Goal: Information Seeking & Learning: Learn about a topic

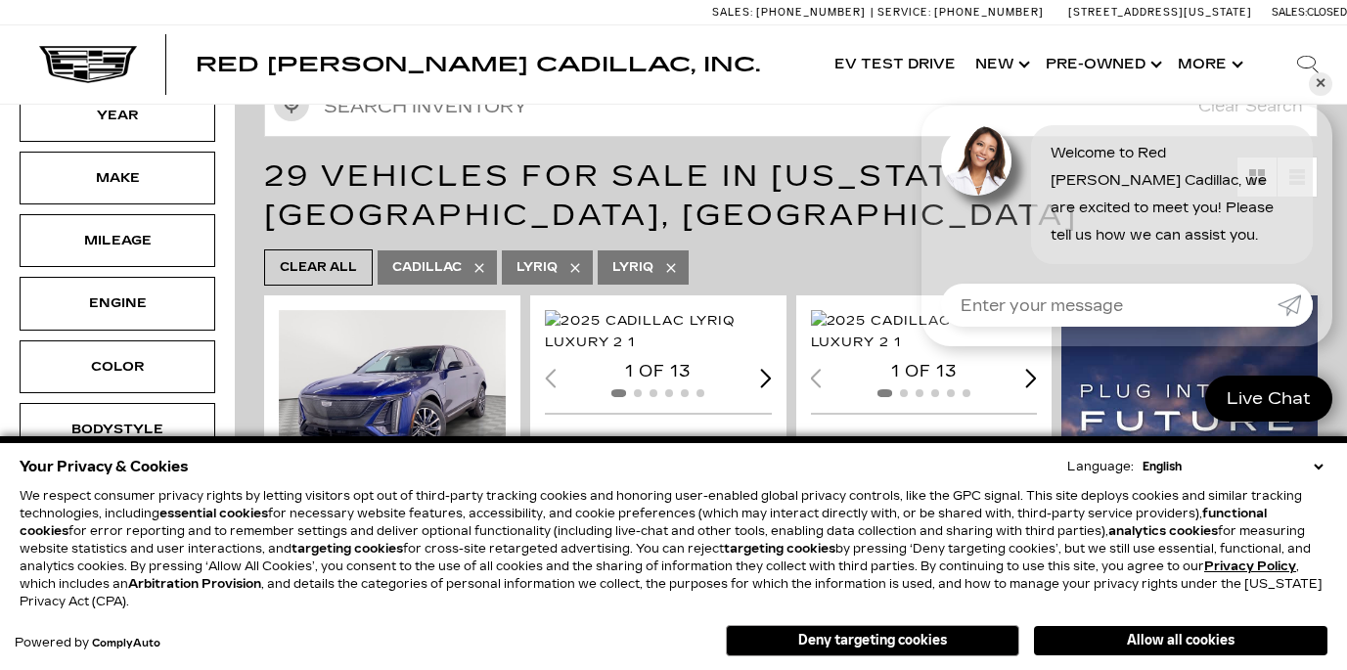
scroll to position [319, 0]
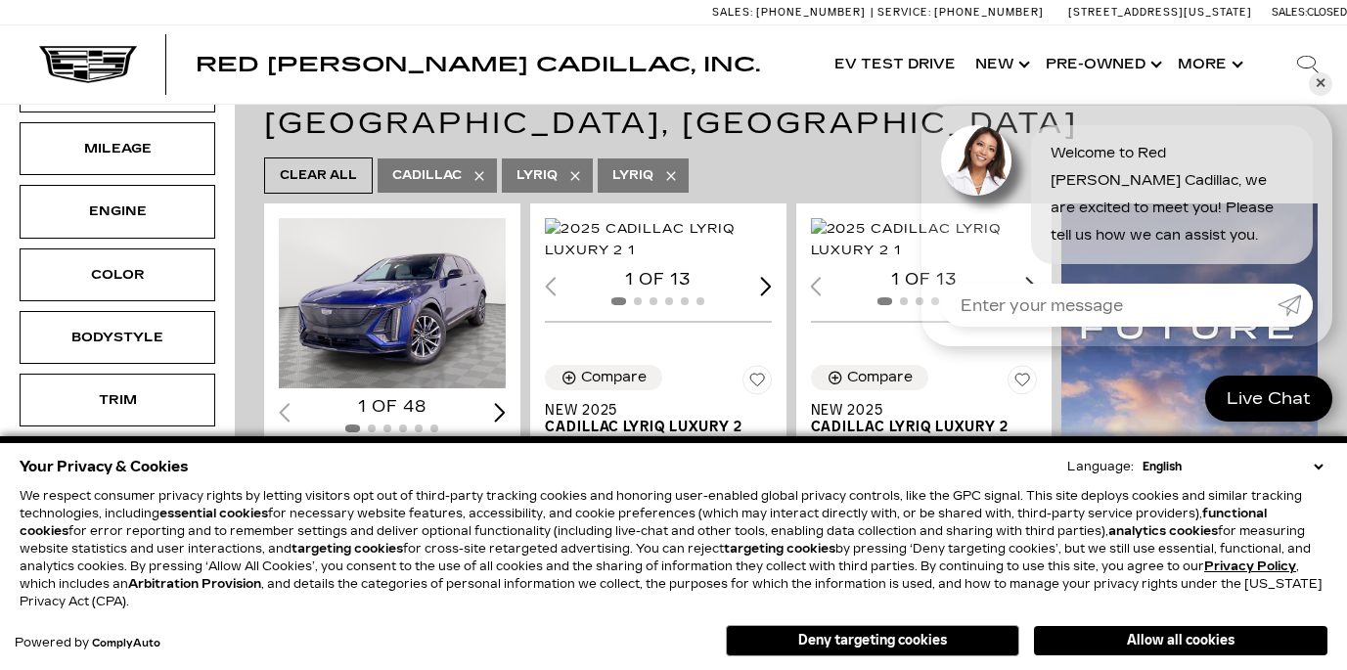
click at [810, 170] on ul "Clear All Cadillac Lyriq LYRIQ" at bounding box center [791, 176] width 1054 height 46
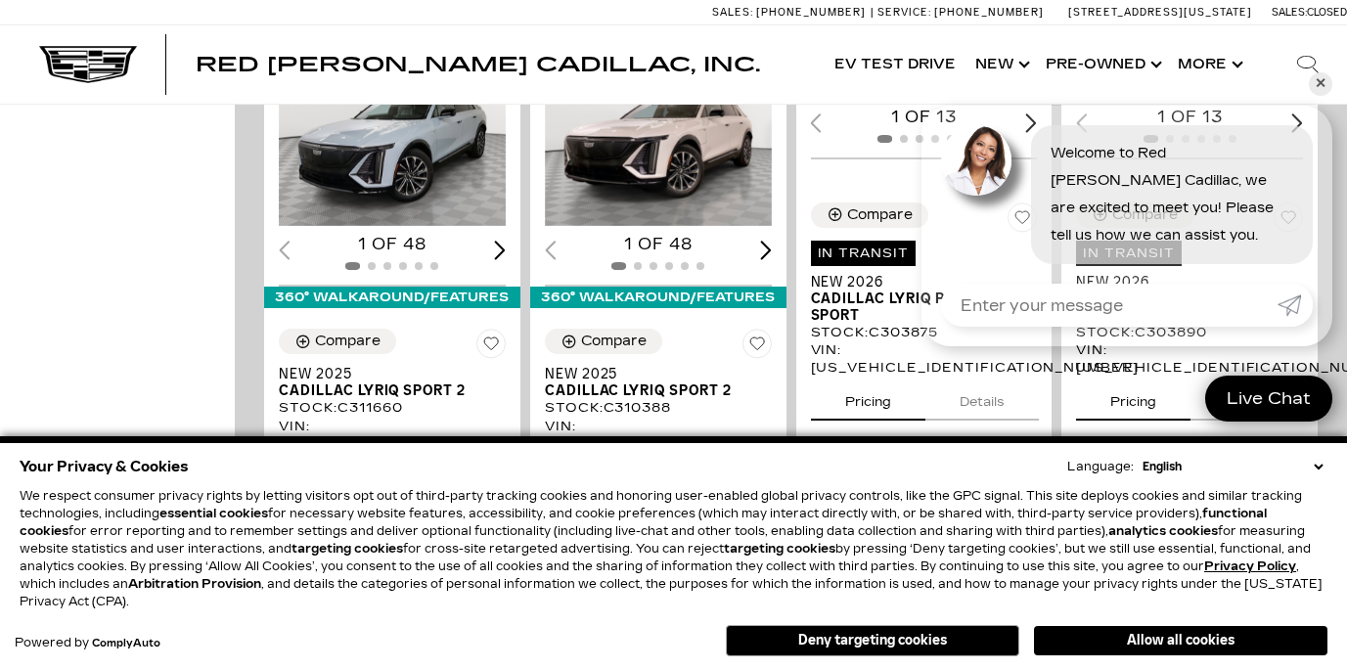
scroll to position [1290, 0]
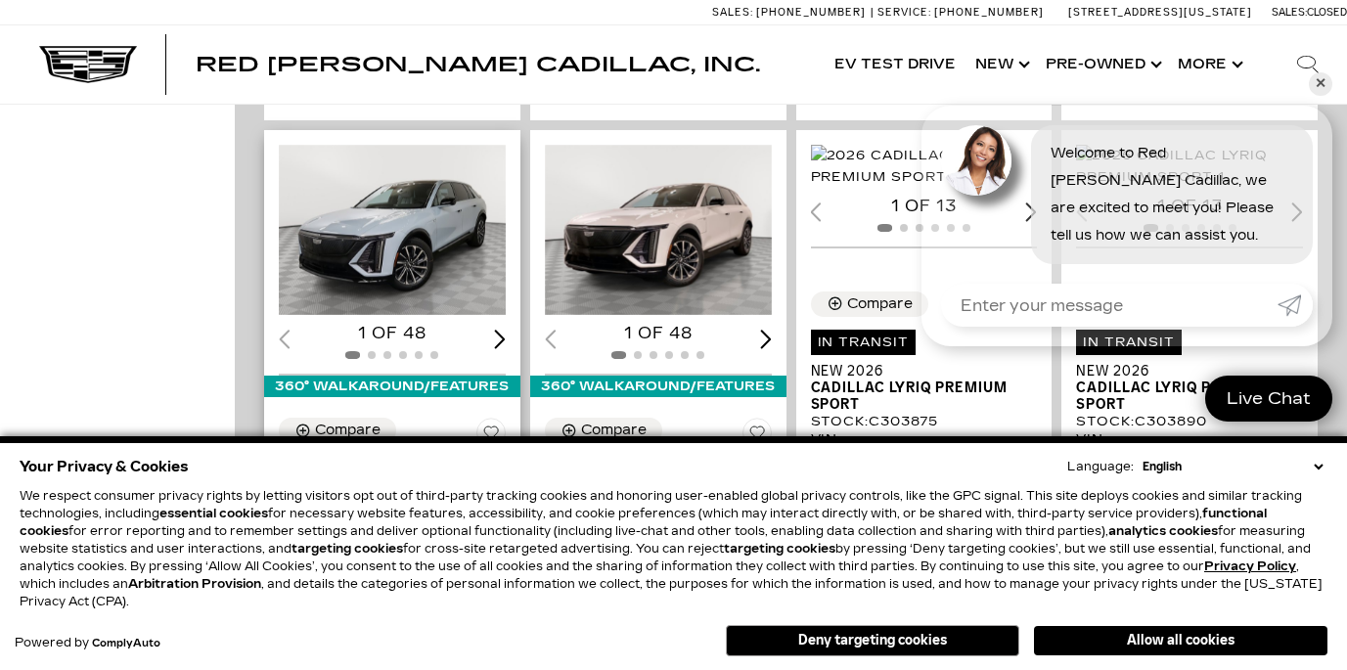
click at [408, 219] on img "1 / 2" at bounding box center [392, 230] width 227 height 170
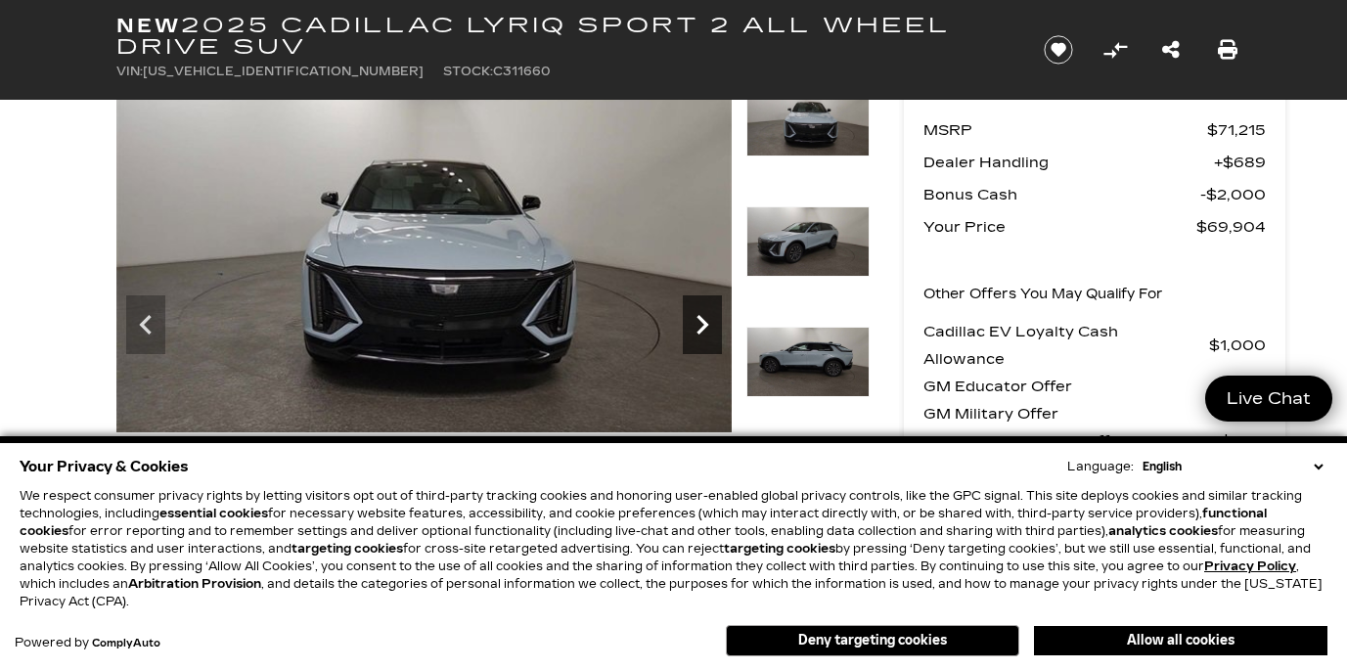
scroll to position [126, 0]
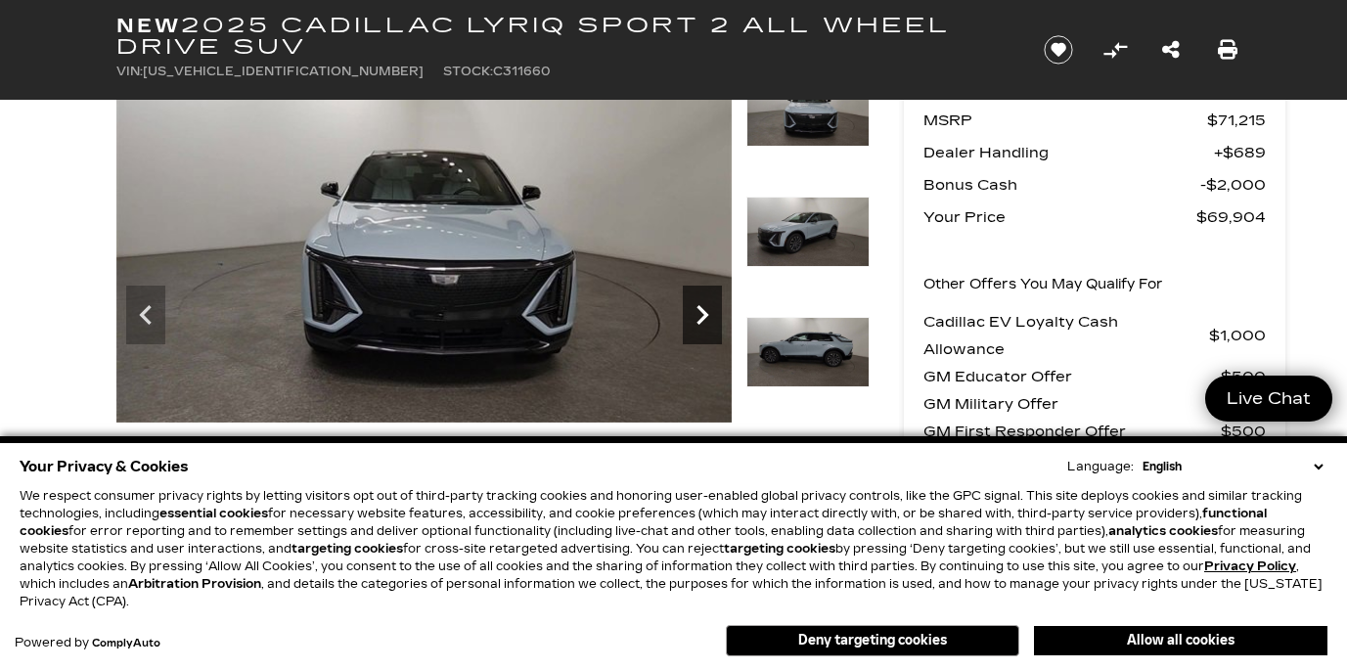
click at [700, 313] on icon "Next" at bounding box center [702, 314] width 39 height 39
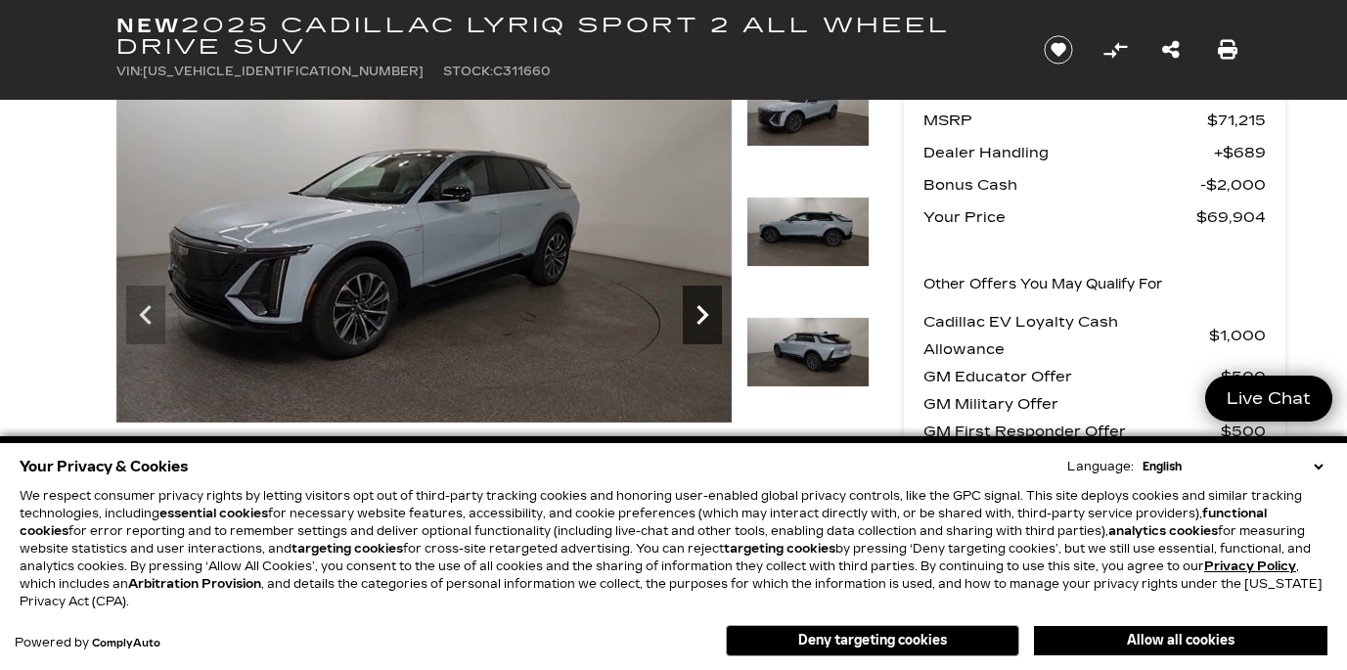
click at [703, 316] on icon "Next" at bounding box center [703, 315] width 12 height 20
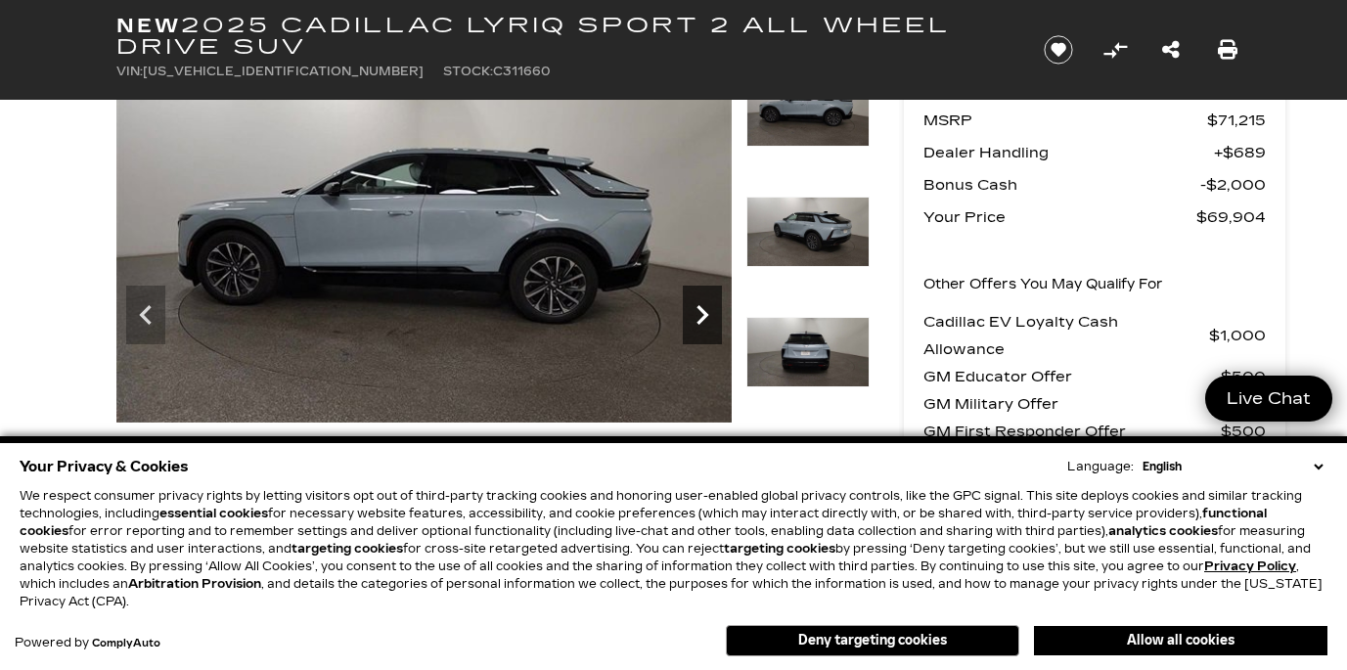
click at [703, 316] on icon "Next" at bounding box center [703, 315] width 12 height 20
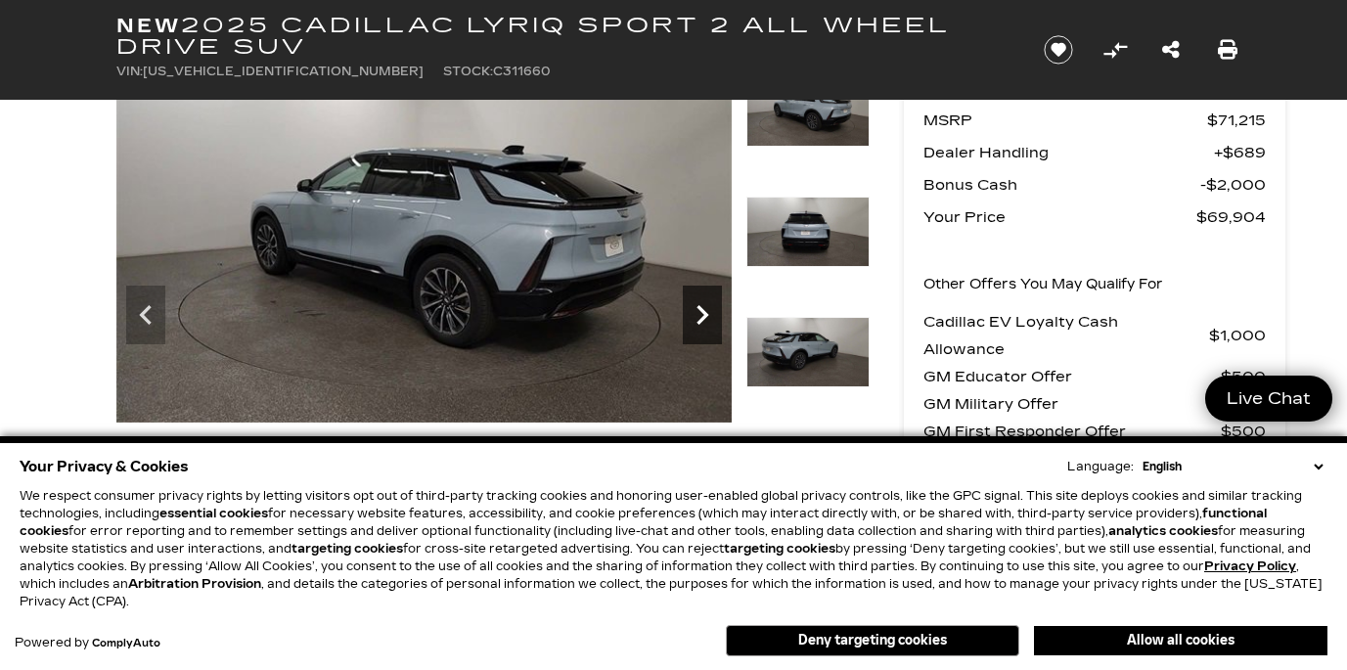
click at [703, 316] on icon "Next" at bounding box center [703, 315] width 12 height 20
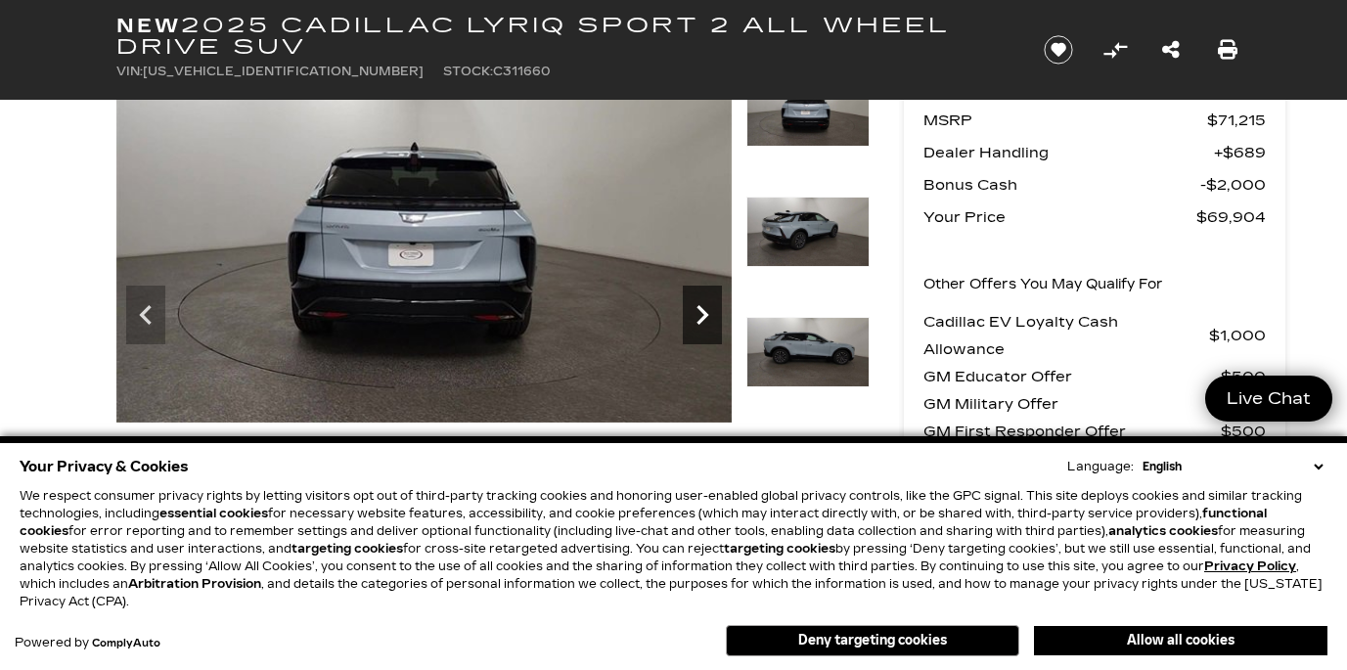
click at [703, 316] on icon "Next" at bounding box center [703, 315] width 12 height 20
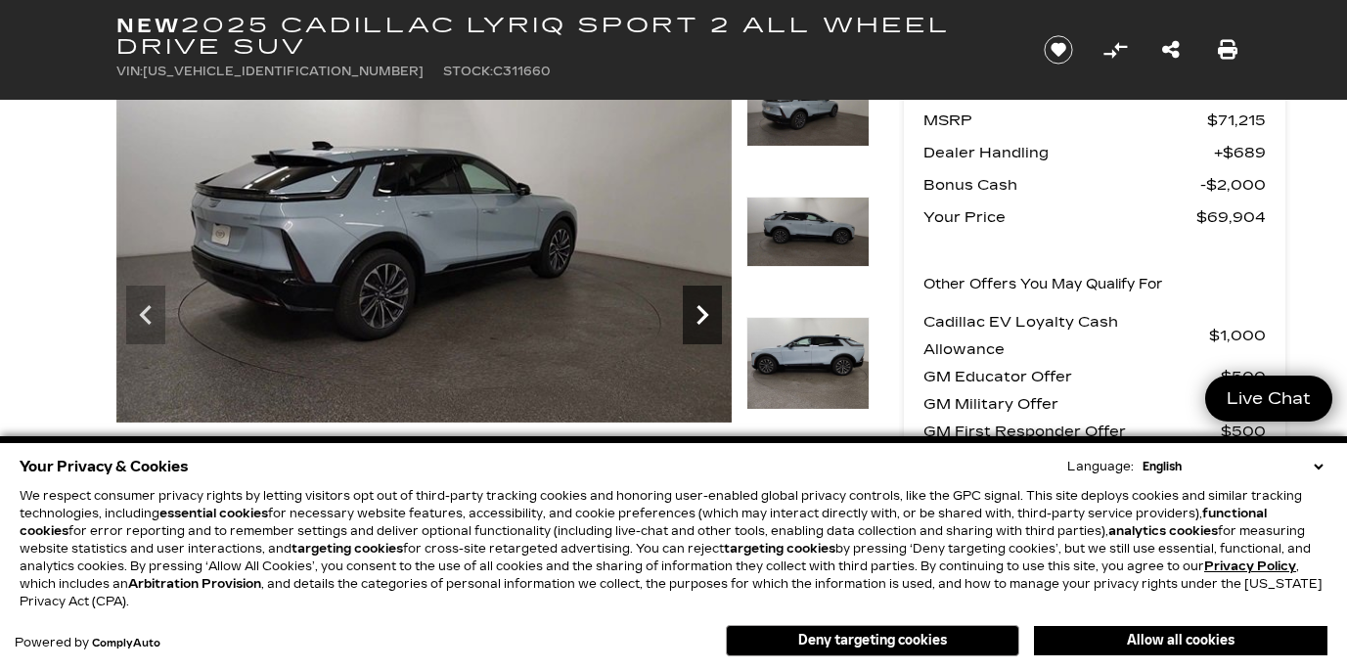
click at [703, 316] on icon "Next" at bounding box center [703, 315] width 12 height 20
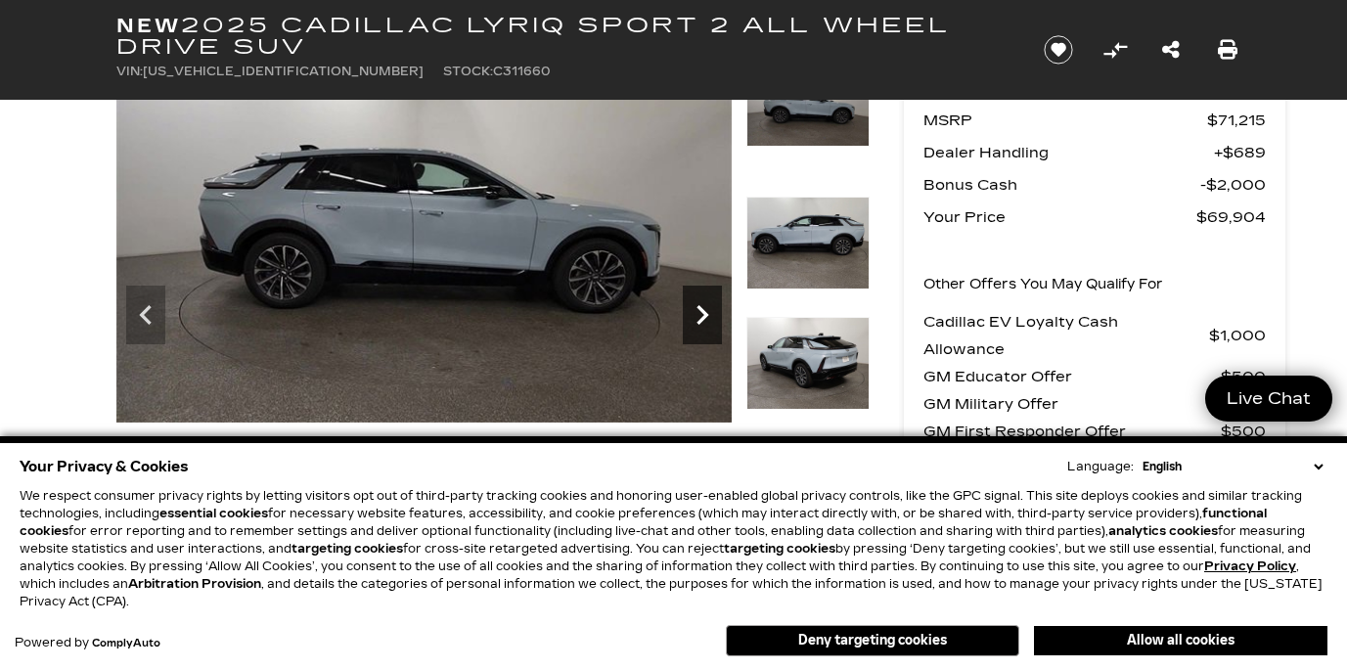
click at [703, 316] on icon "Next" at bounding box center [703, 315] width 12 height 20
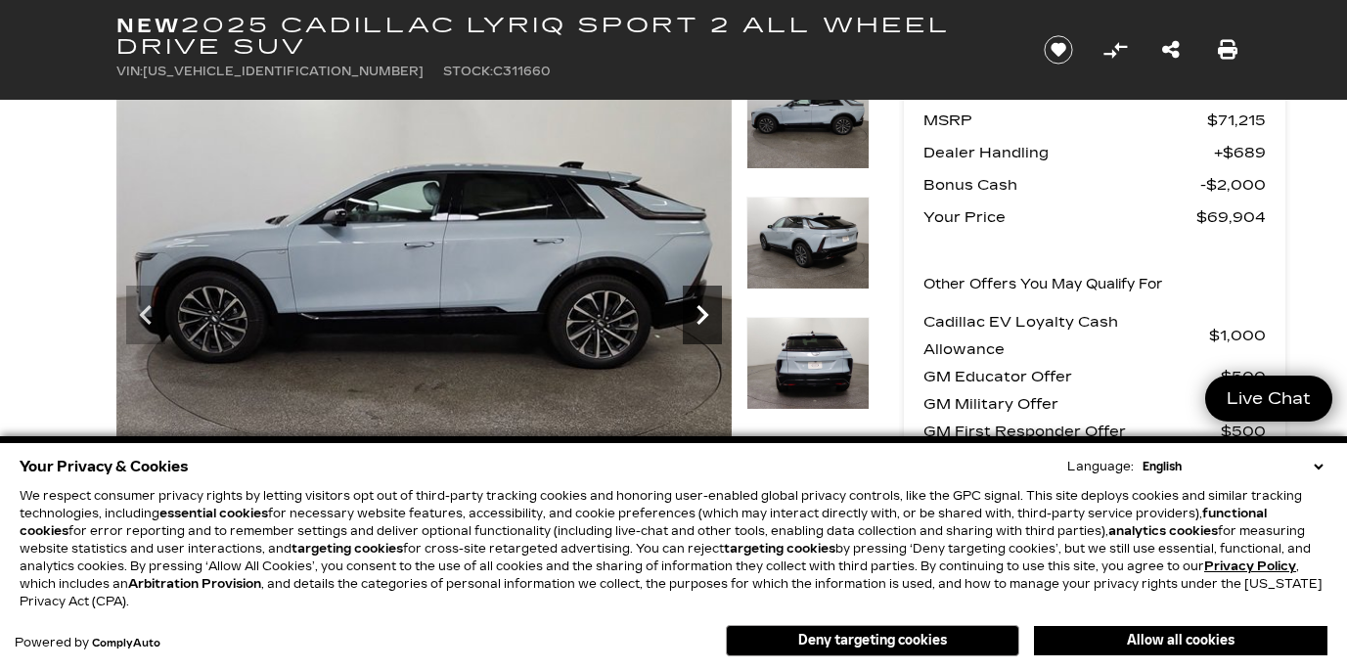
click at [703, 316] on icon "Next" at bounding box center [703, 315] width 12 height 20
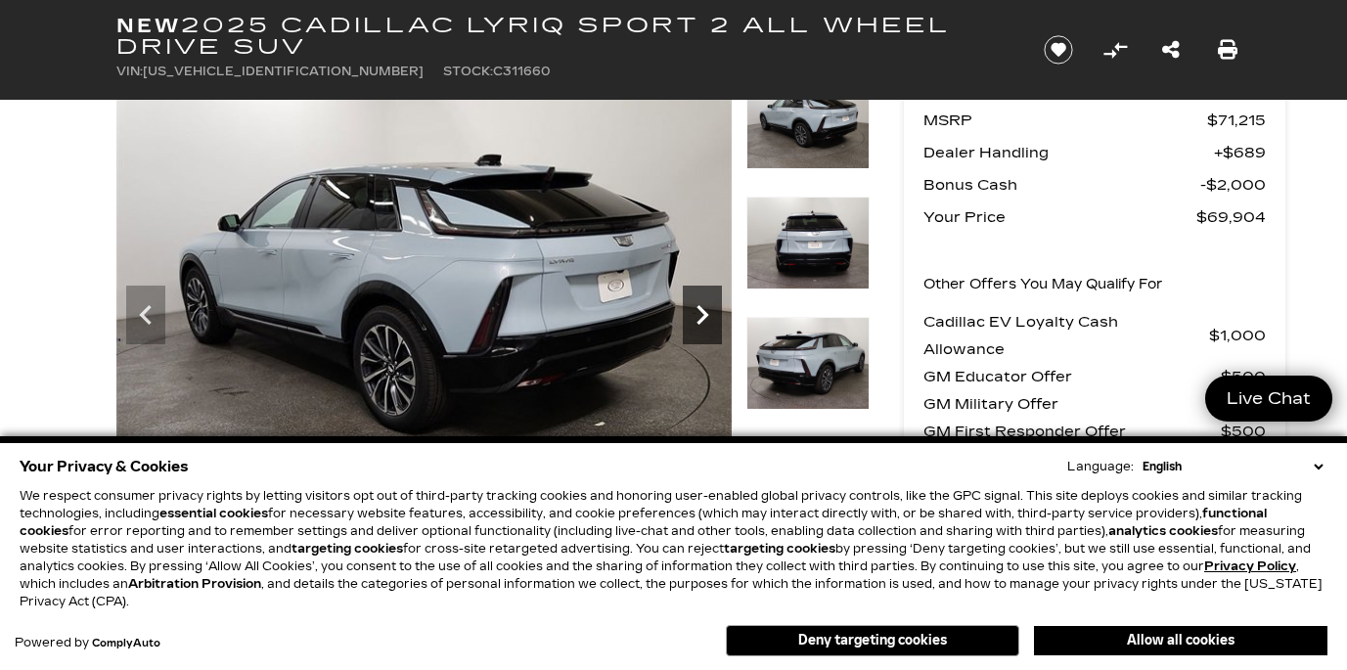
click at [703, 316] on icon "Next" at bounding box center [703, 315] width 12 height 20
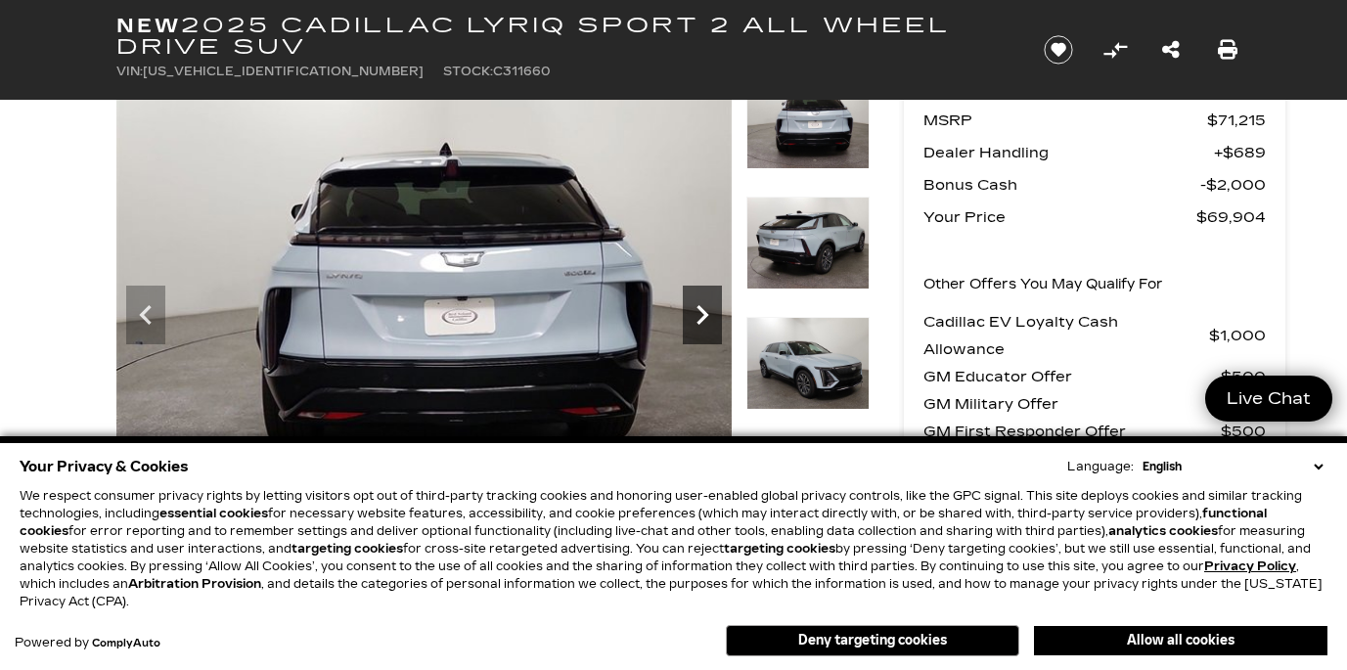
click at [703, 316] on icon "Next" at bounding box center [703, 315] width 12 height 20
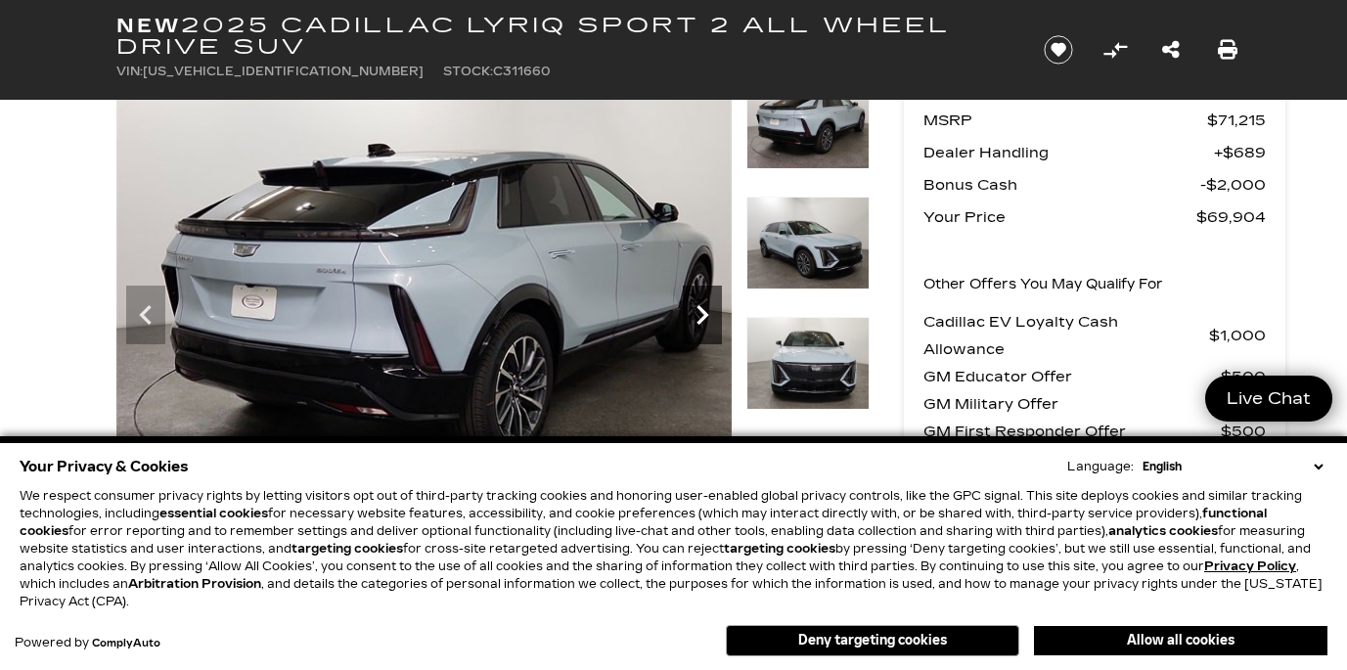
click at [694, 323] on icon "Next" at bounding box center [702, 314] width 39 height 39
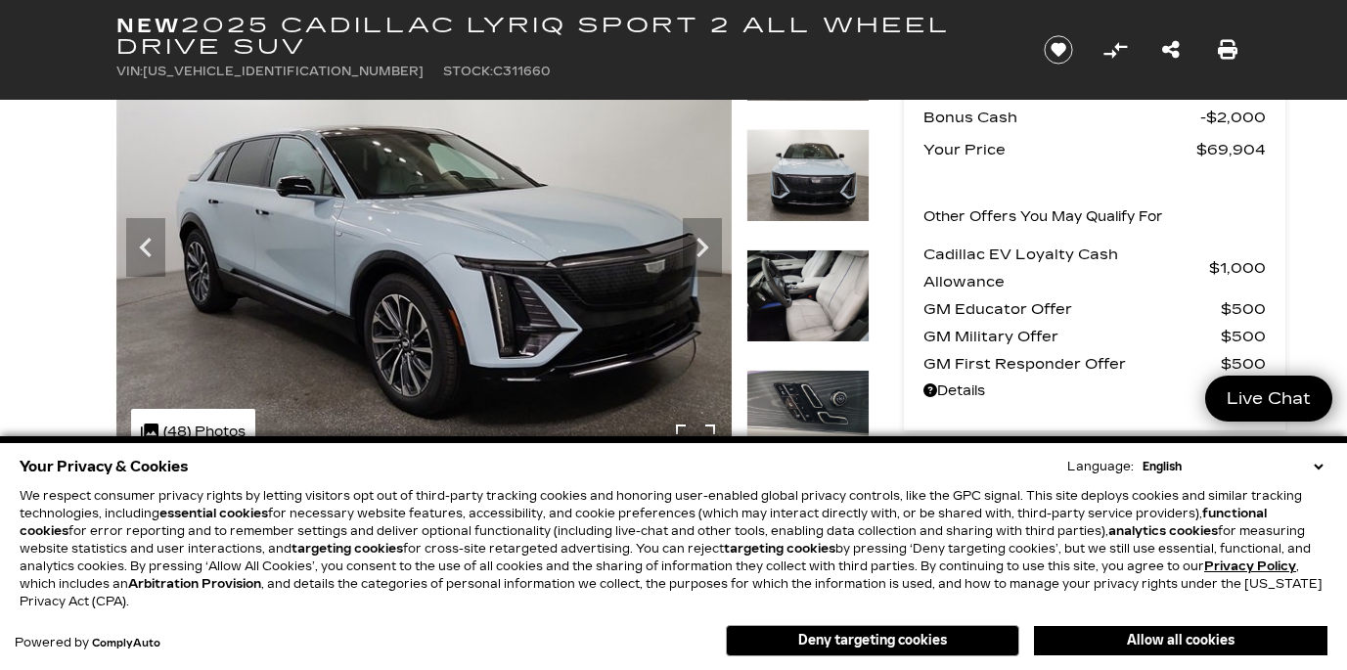
scroll to position [193, 0]
click at [379, 234] on img at bounding box center [423, 241] width 615 height 462
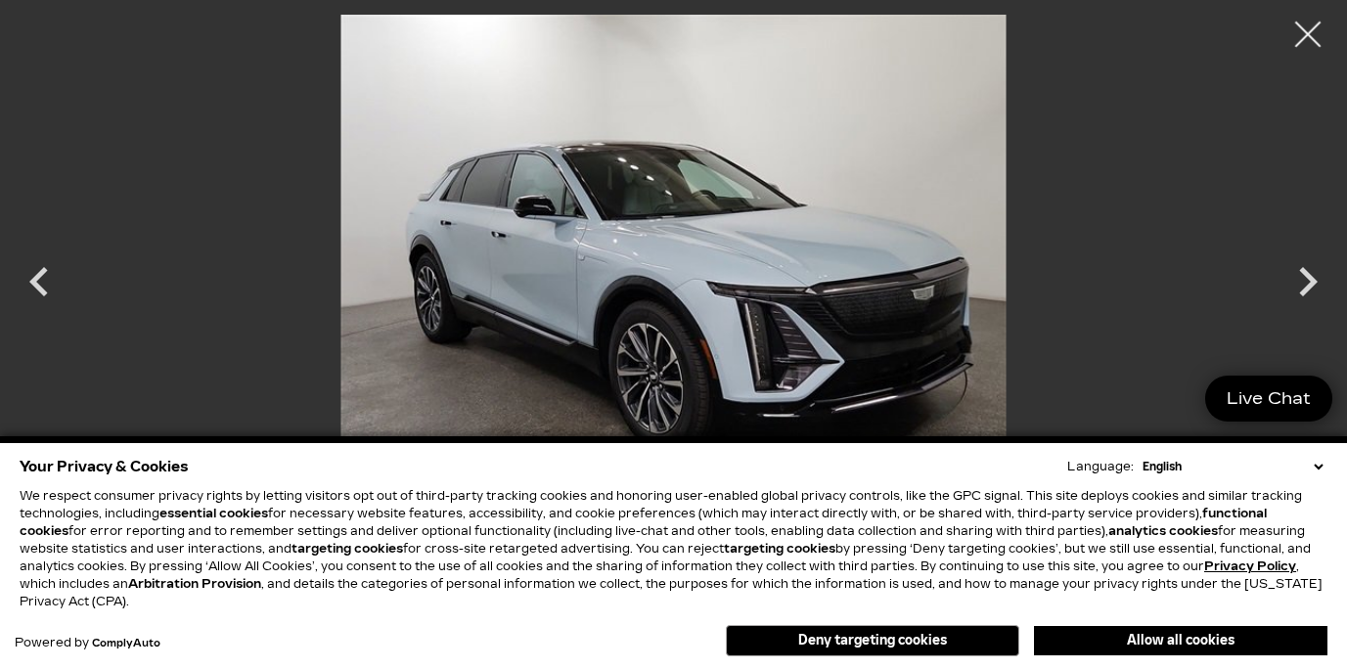
click at [1307, 31] on div at bounding box center [1309, 35] width 52 height 52
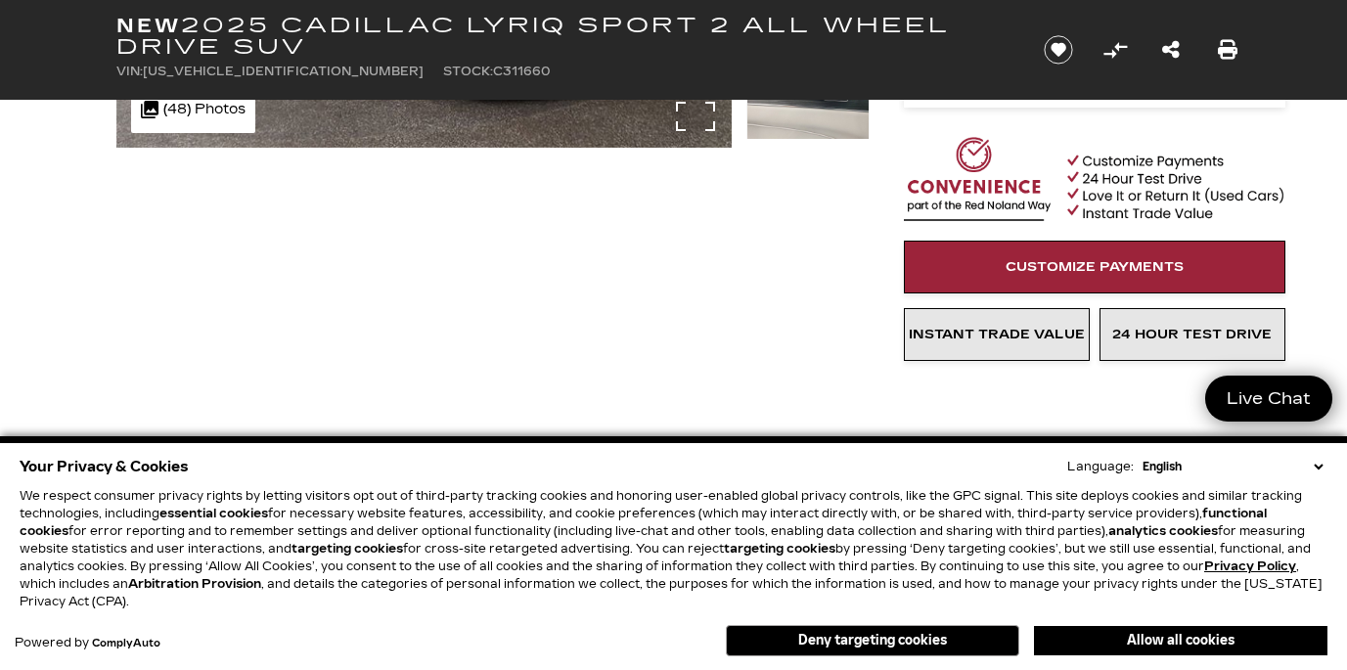
scroll to position [526, 0]
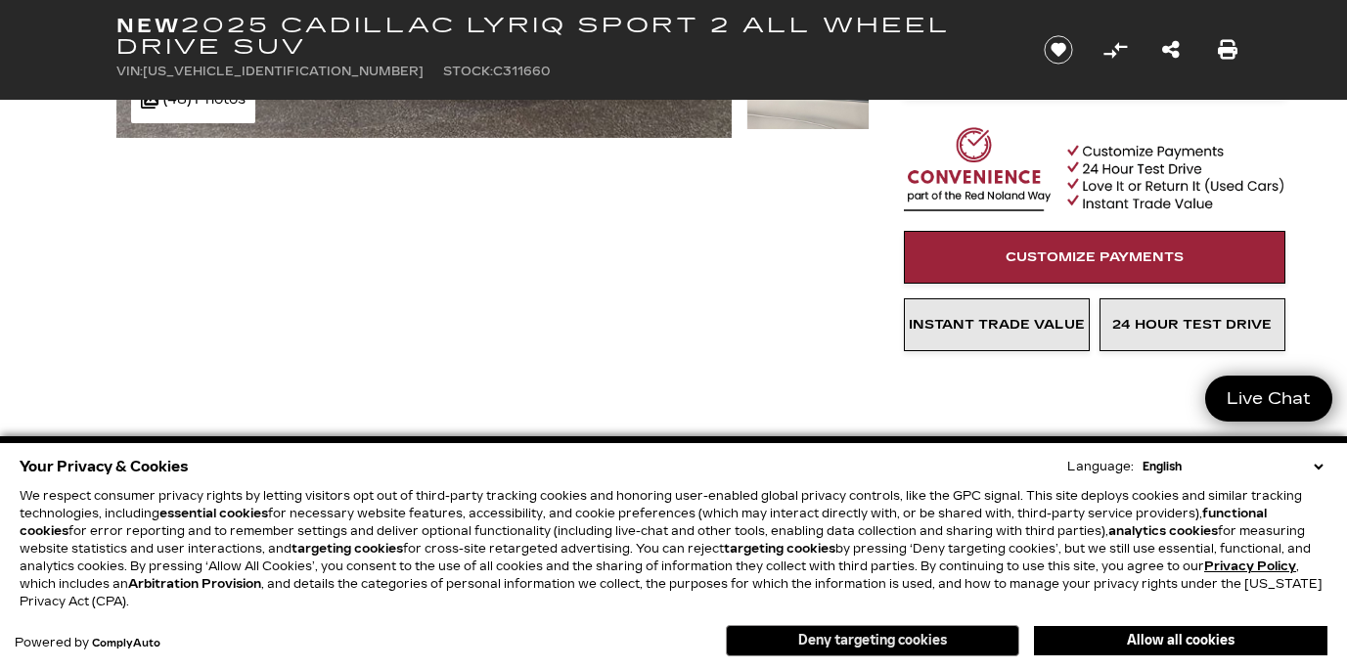
click at [839, 644] on button "Deny targeting cookies" at bounding box center [872, 640] width 293 height 31
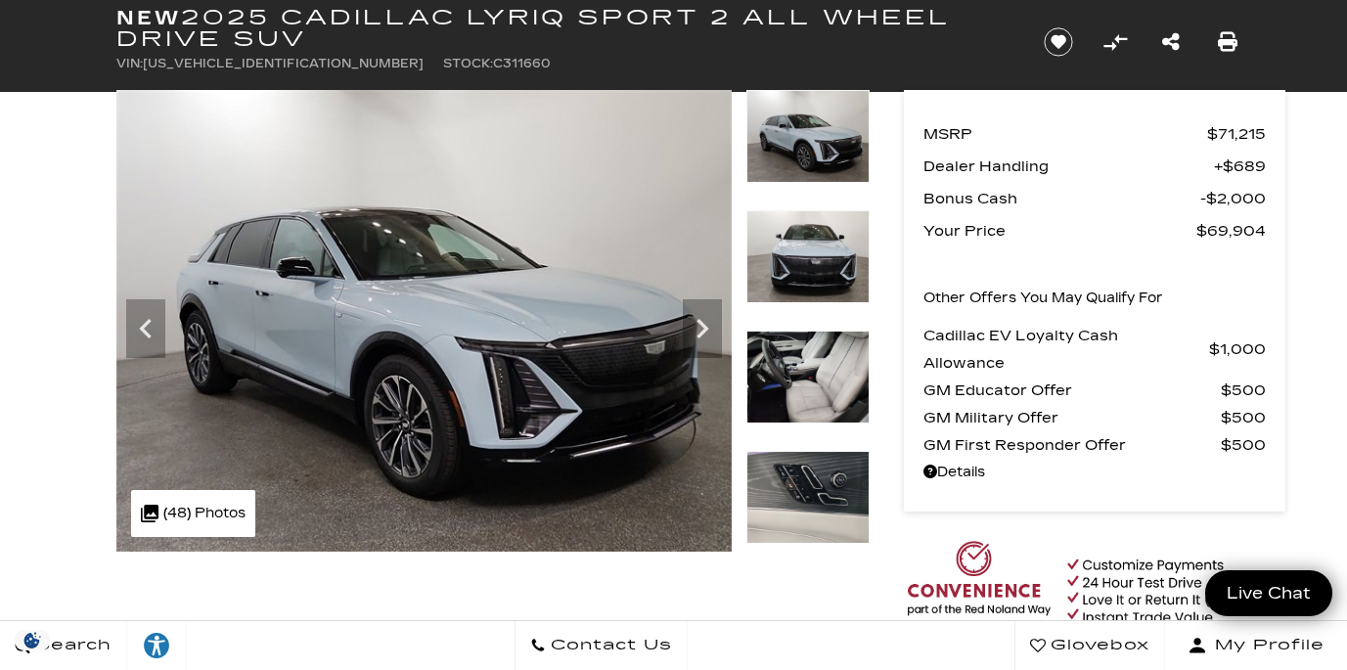
scroll to position [78, 0]
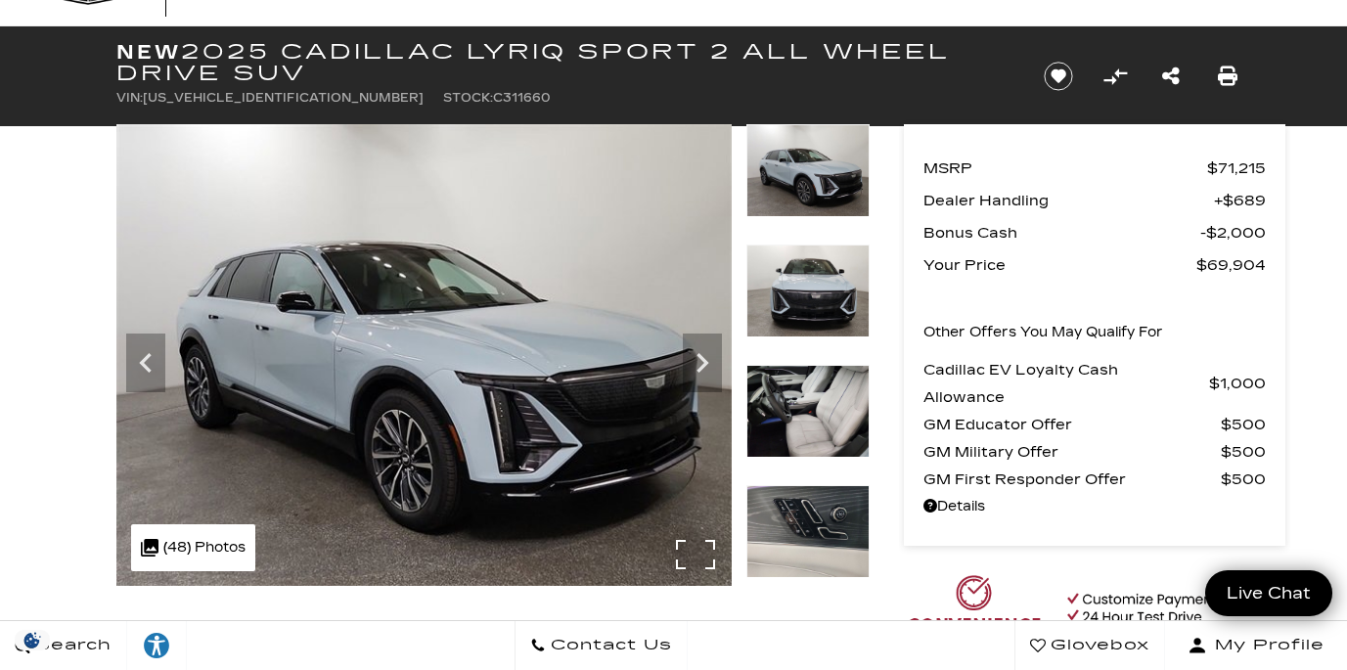
click at [448, 397] on img at bounding box center [423, 355] width 615 height 462
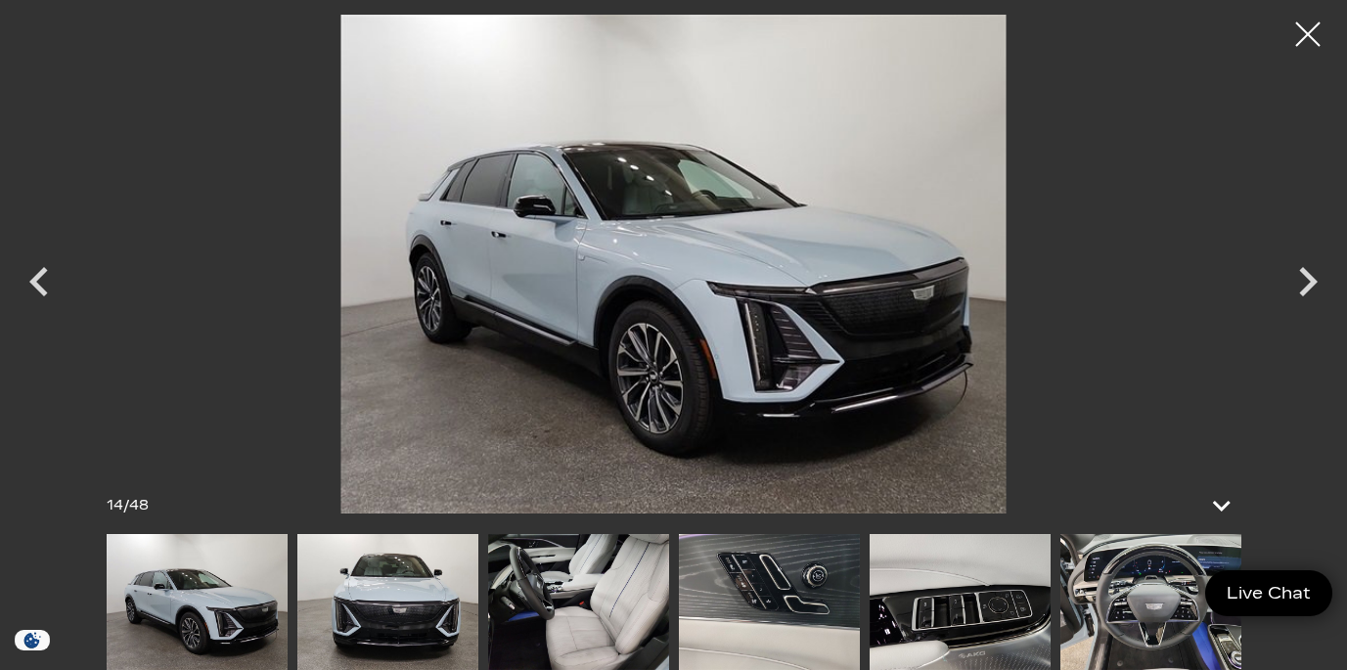
scroll to position [210, 0]
click at [975, 633] on img at bounding box center [960, 602] width 181 height 136
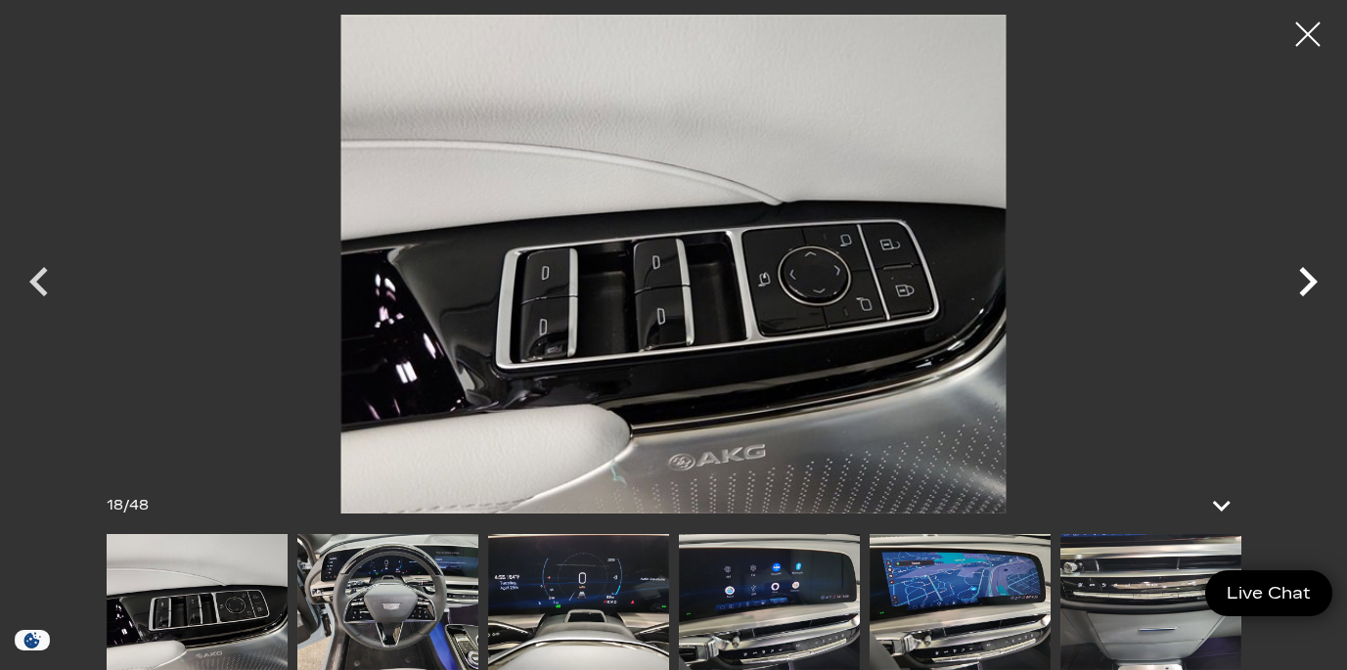
click at [1304, 282] on icon "Next" at bounding box center [1308, 281] width 59 height 59
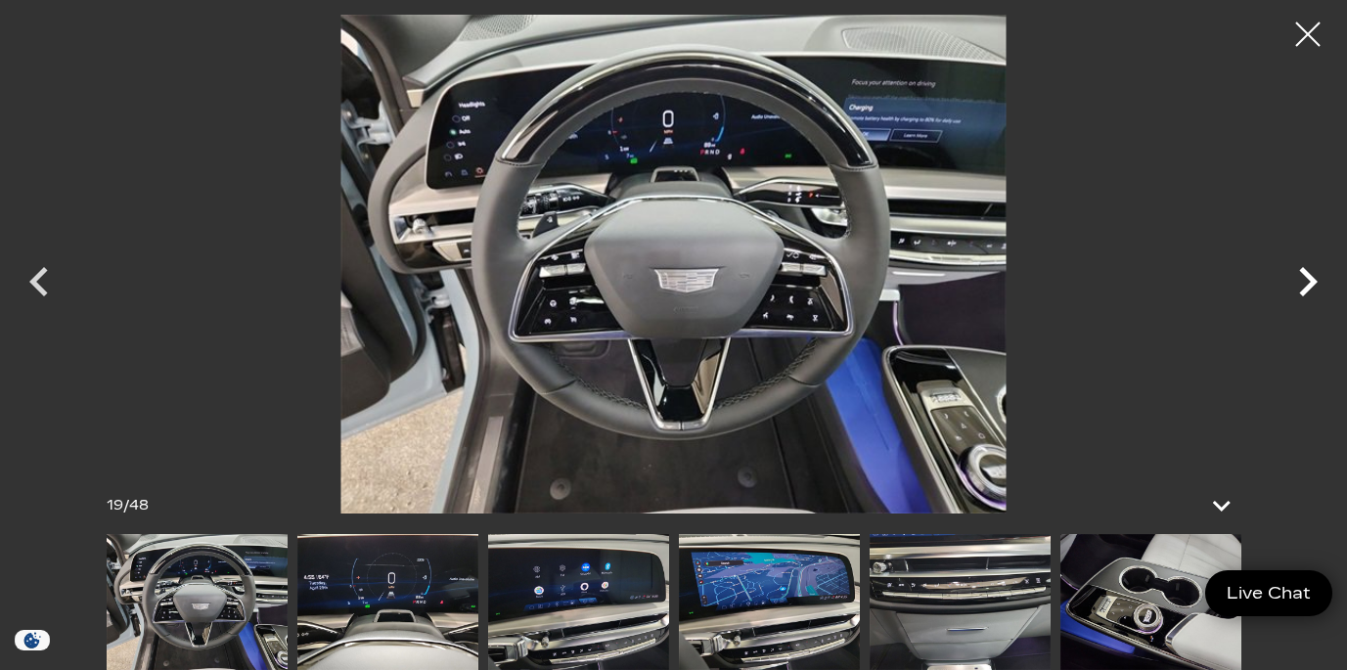
click at [1304, 282] on icon "Next" at bounding box center [1308, 281] width 59 height 59
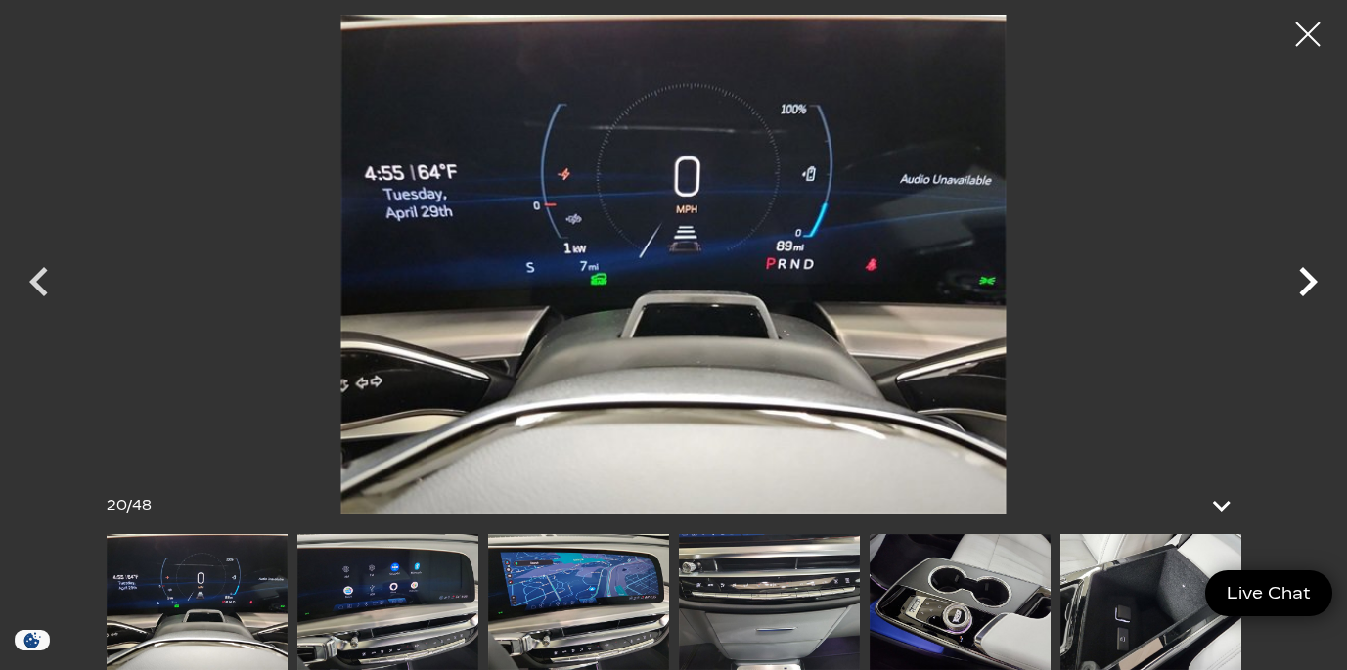
click at [1304, 282] on icon "Next" at bounding box center [1308, 281] width 59 height 59
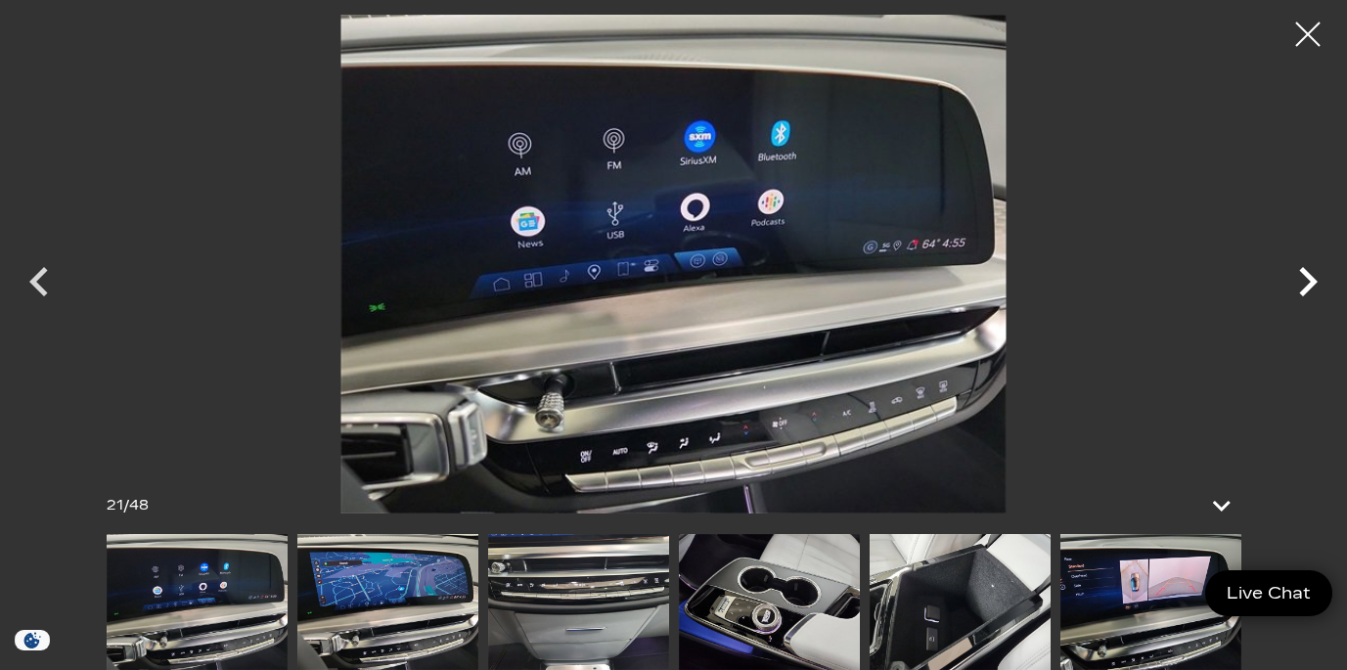
click at [1304, 282] on icon "Next" at bounding box center [1308, 281] width 59 height 59
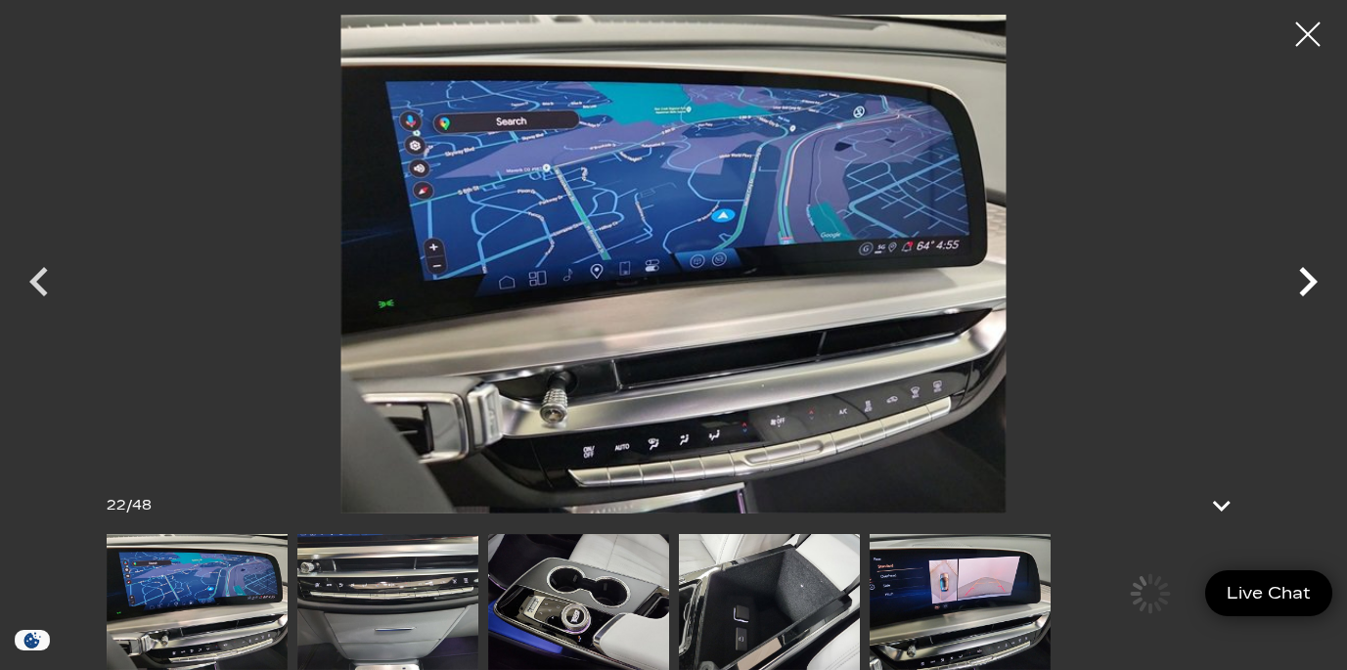
click at [1304, 282] on icon "Next" at bounding box center [1308, 281] width 59 height 59
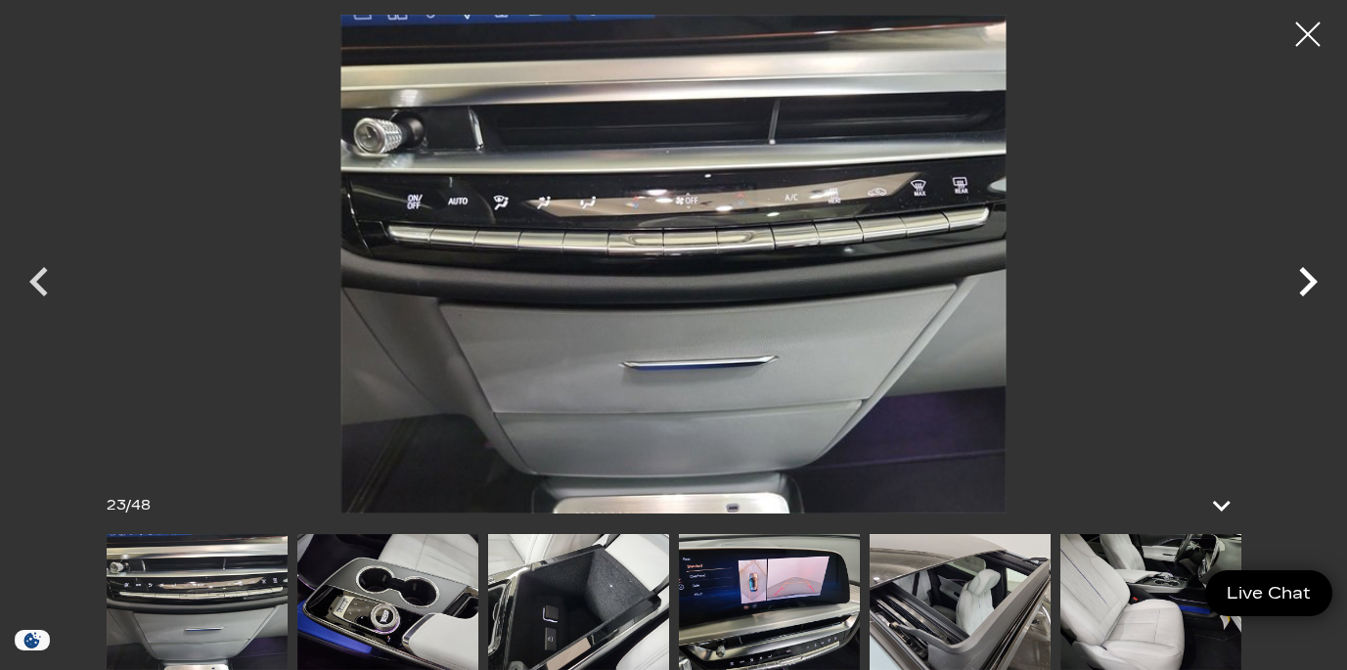
click at [1304, 282] on icon "Next" at bounding box center [1308, 281] width 59 height 59
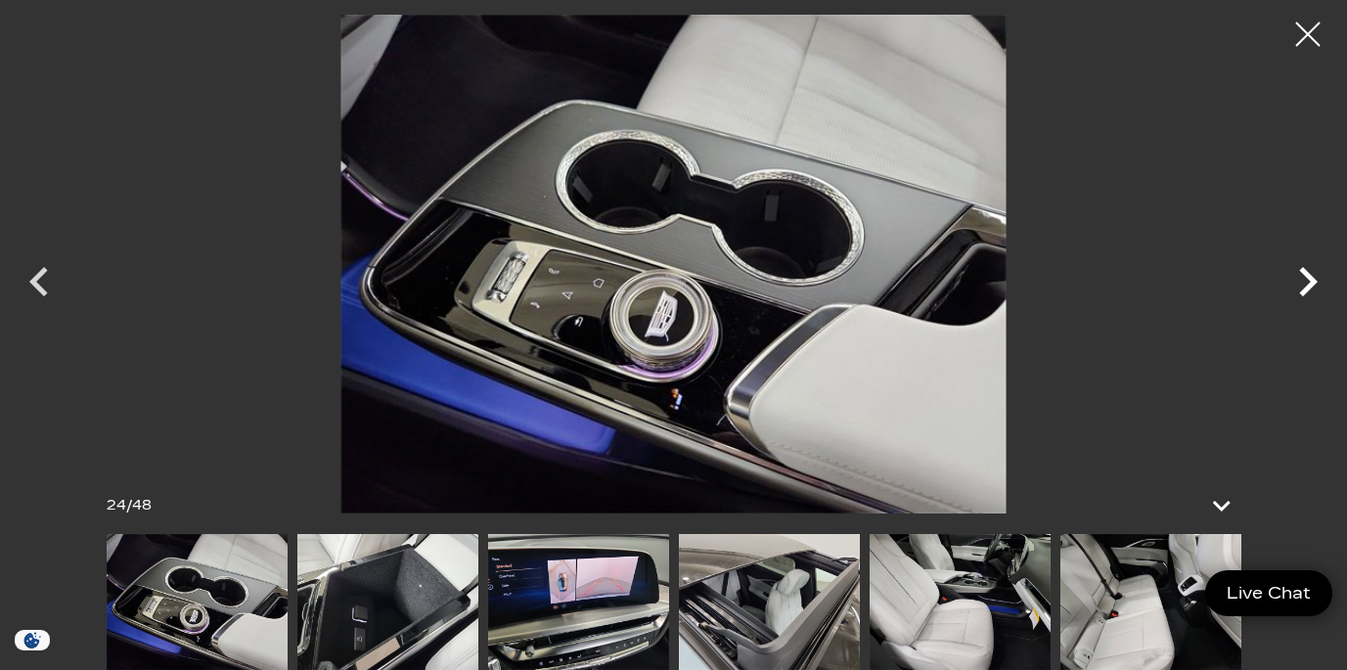
click at [1304, 282] on icon "Next" at bounding box center [1308, 281] width 59 height 59
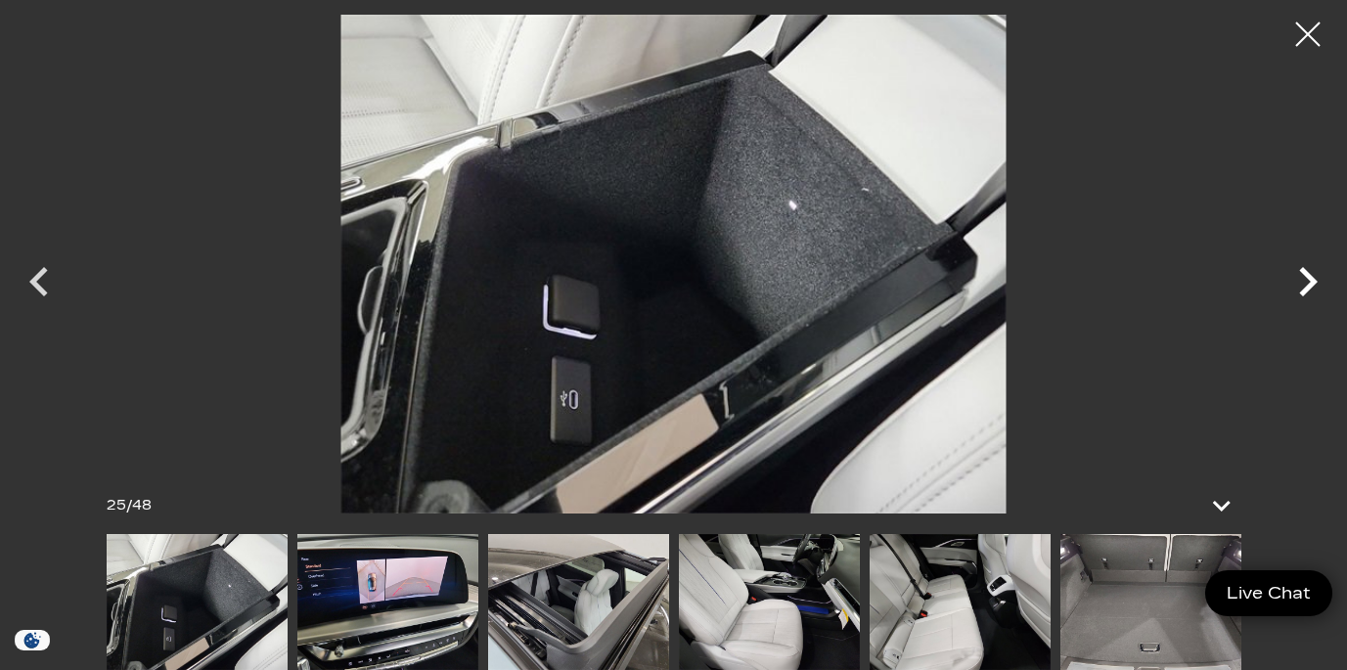
click at [1304, 282] on icon "Next" at bounding box center [1308, 281] width 59 height 59
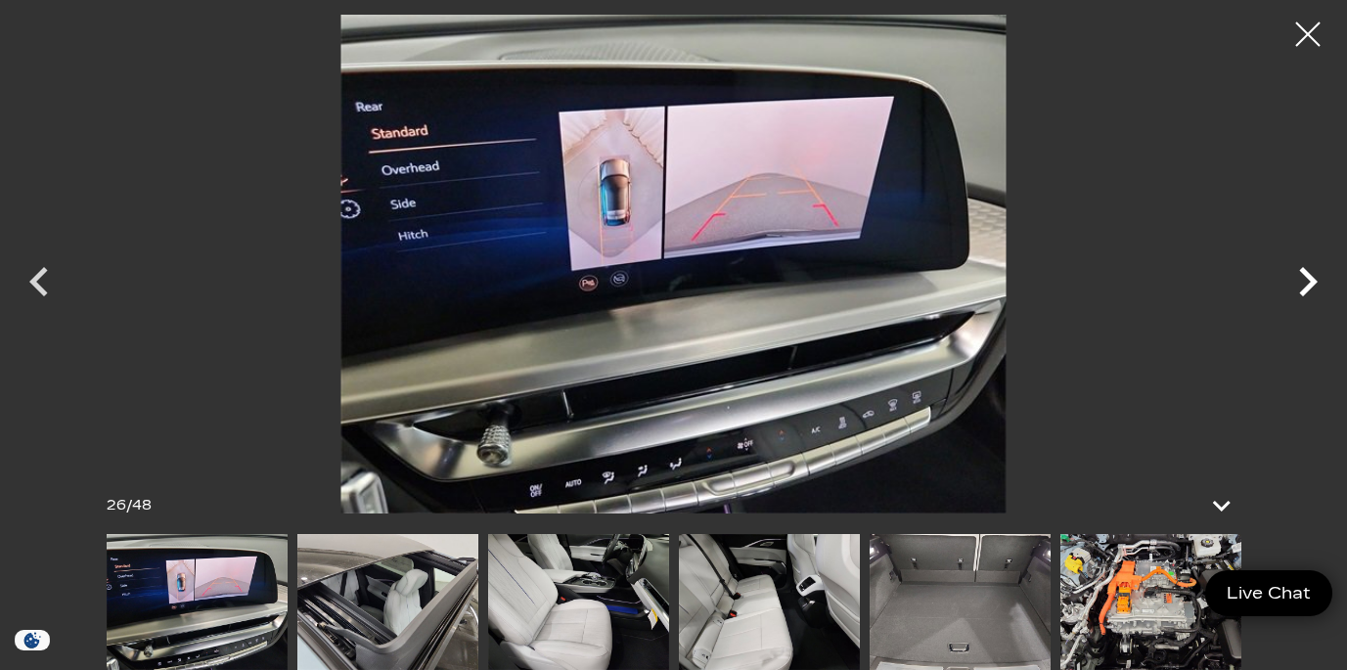
click at [1304, 282] on icon "Next" at bounding box center [1308, 281] width 59 height 59
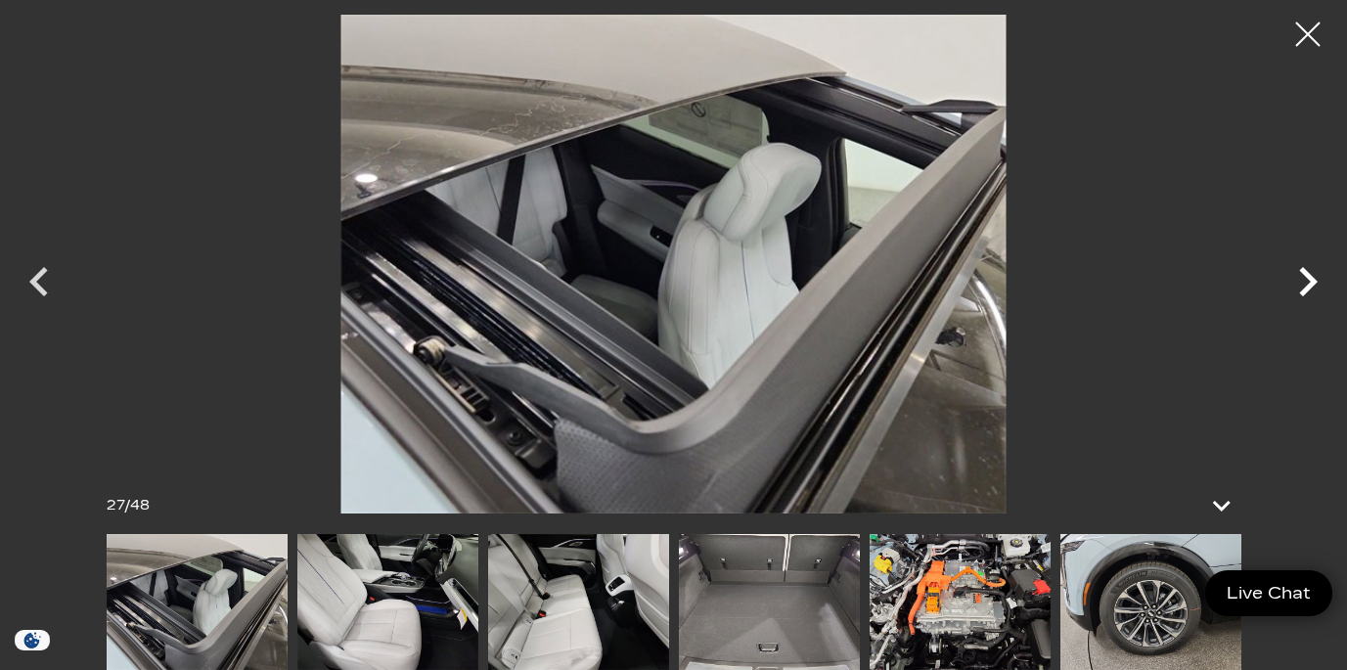
click at [1304, 282] on icon "Next" at bounding box center [1308, 281] width 59 height 59
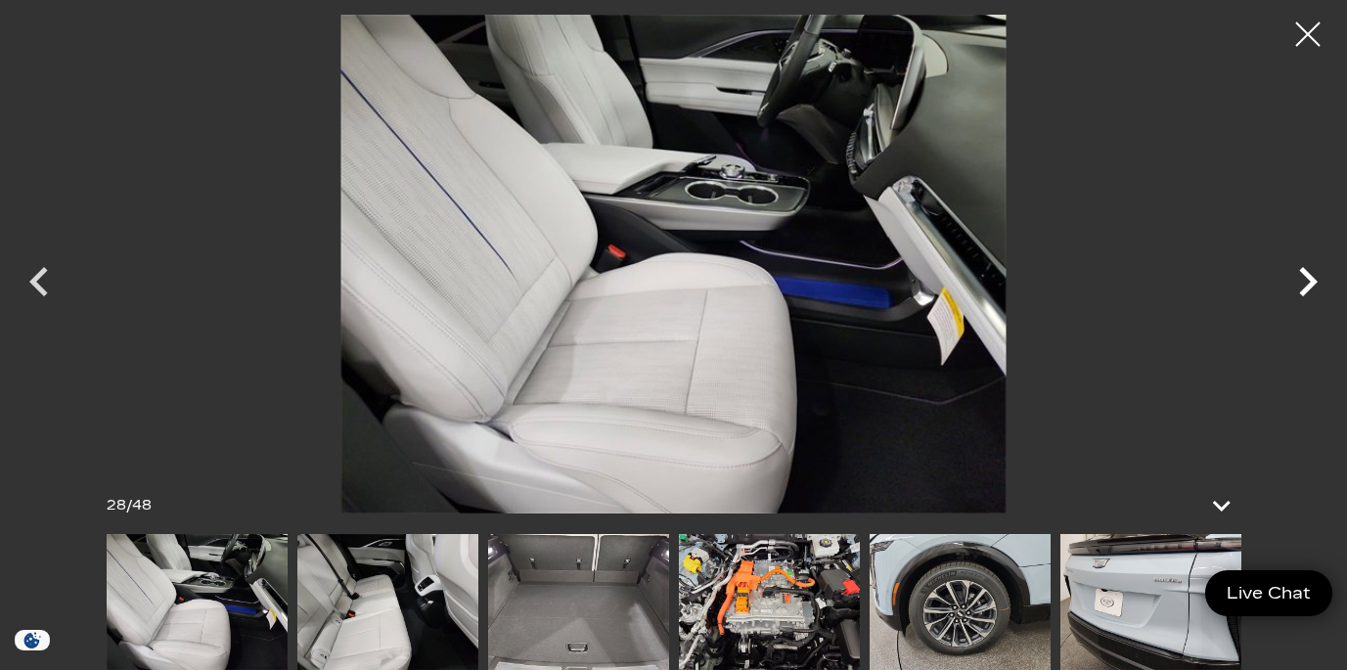
click at [1304, 283] on icon "Next" at bounding box center [1308, 281] width 59 height 59
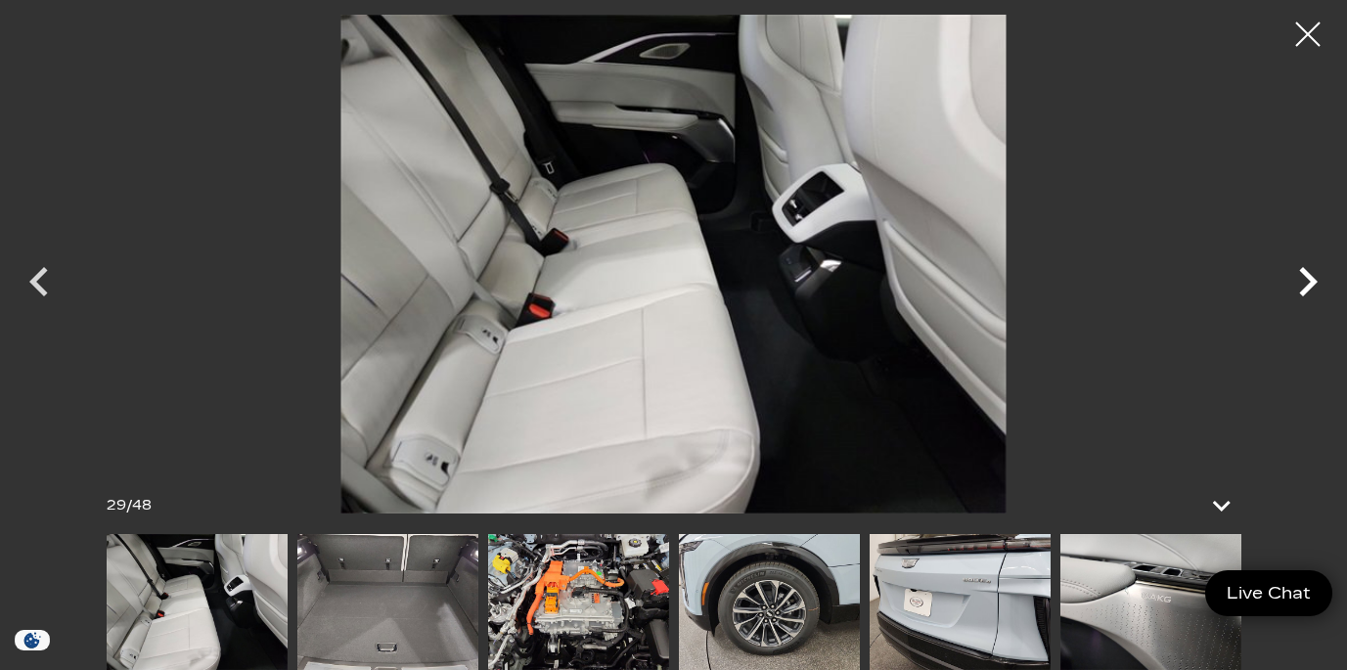
click at [1304, 283] on icon "Next" at bounding box center [1308, 281] width 59 height 59
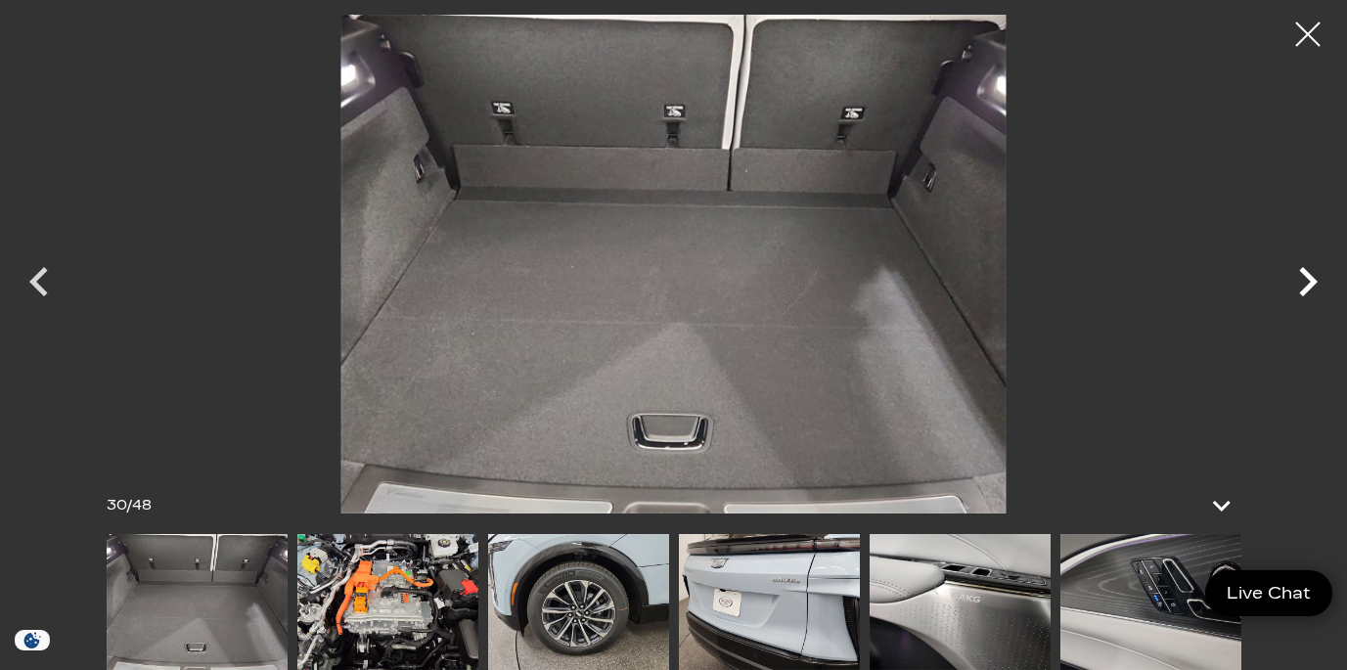
click at [1315, 287] on icon "Next" at bounding box center [1308, 281] width 59 height 59
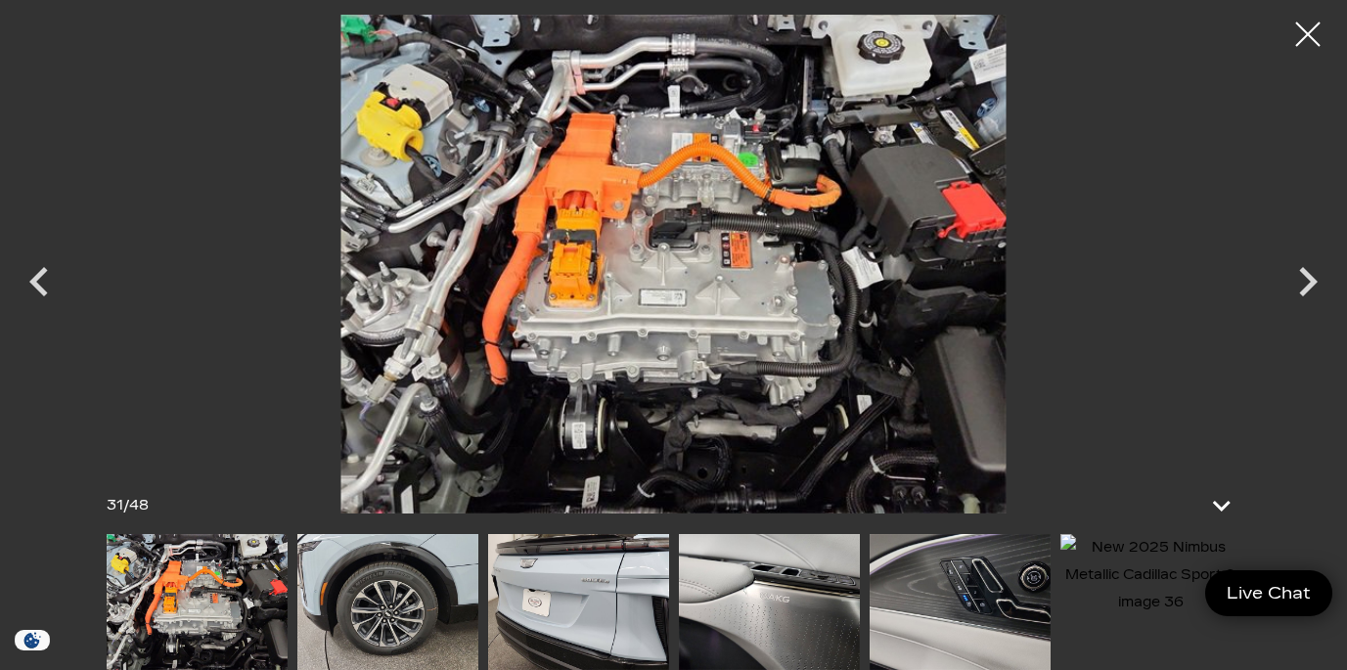
scroll to position [0, 0]
